Goal: Transaction & Acquisition: Subscribe to service/newsletter

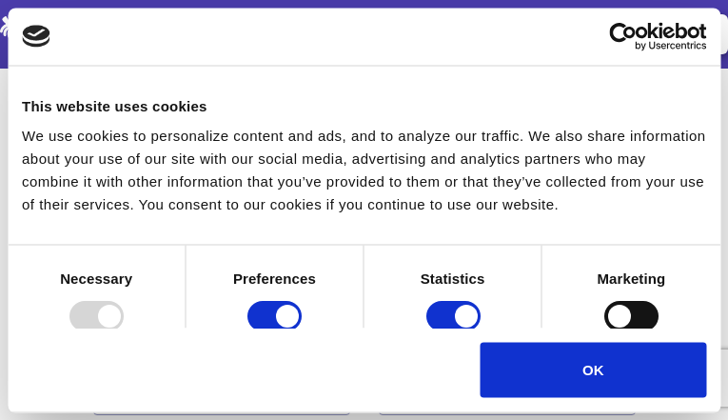
type input"] "nQQRWkdfrmUO"
type input"] "TtXHtPeFGwDfk"
type input"] "[EMAIL_ADDRESS][DOMAIN_NAME]"
type input"] "5890222861"
radio input"] "true"
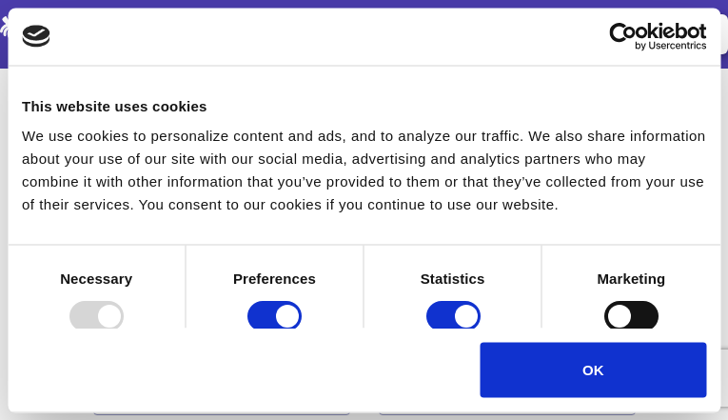
radio input"] "true"
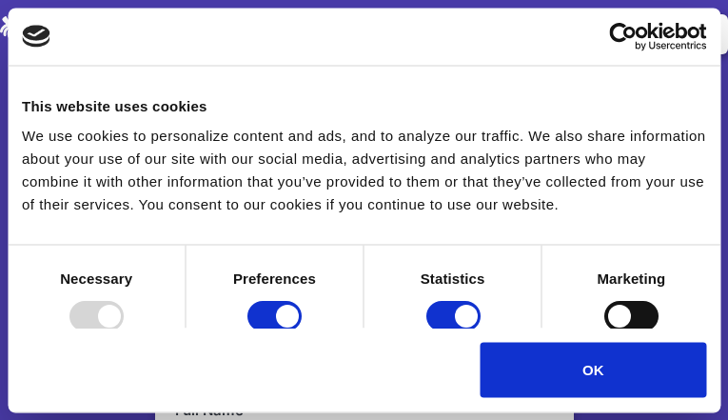
type input "bnlJAhuaNUAar"
type input "UxKpjbtYjSWzP"
type input "[EMAIL_ADDRESS][DOMAIN_NAME]"
